Goal: Find specific page/section: Find specific page/section

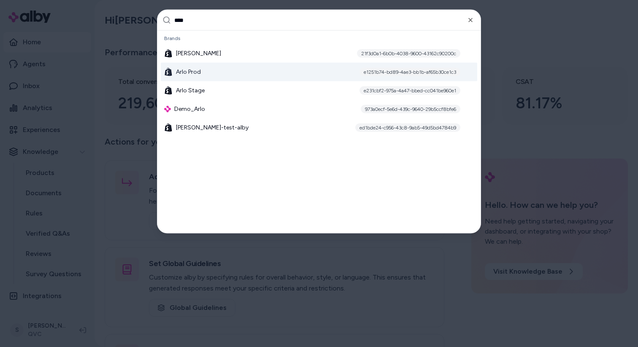
type input "****"
click at [213, 77] on div "[PERSON_NAME] Prod e1251b74-bd89-4ae3-bb1b-af65b30ce1c3" at bounding box center [319, 72] width 316 height 19
